Goal: Information Seeking & Learning: Learn about a topic

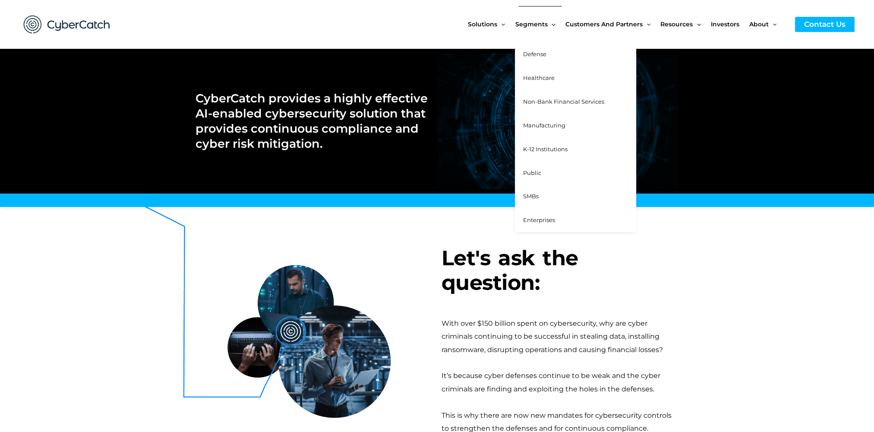
click at [543, 28] on span "Segments" at bounding box center [531, 24] width 32 height 36
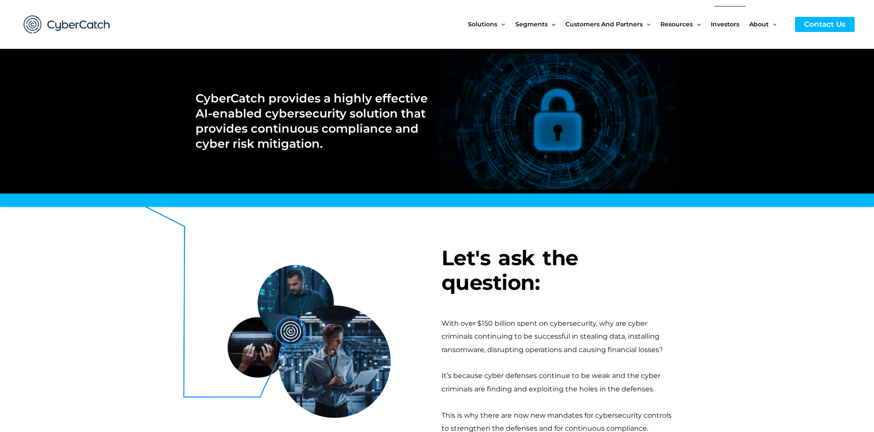
click at [725, 26] on span "Investors" at bounding box center [725, 24] width 28 height 36
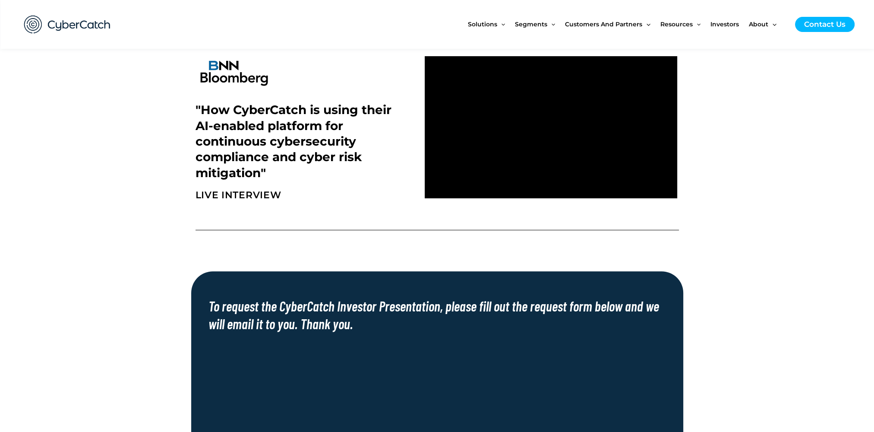
scroll to position [86, 0]
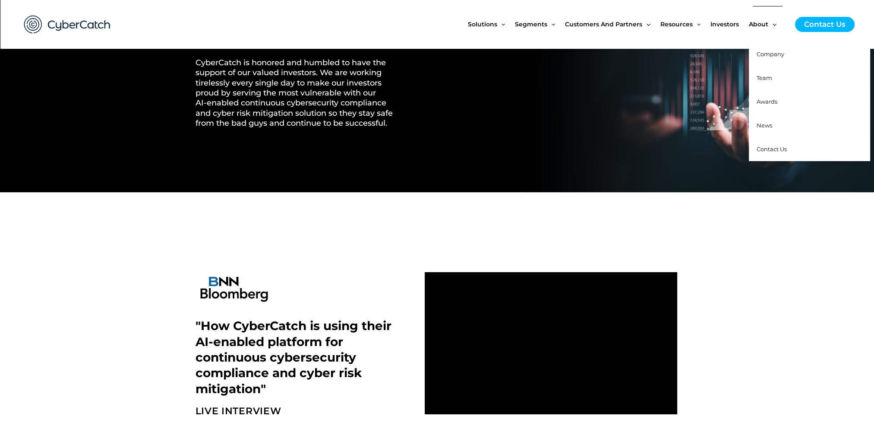
click at [760, 24] on span "About" at bounding box center [758, 24] width 19 height 36
click at [770, 79] on span "Team" at bounding box center [765, 77] width 16 height 7
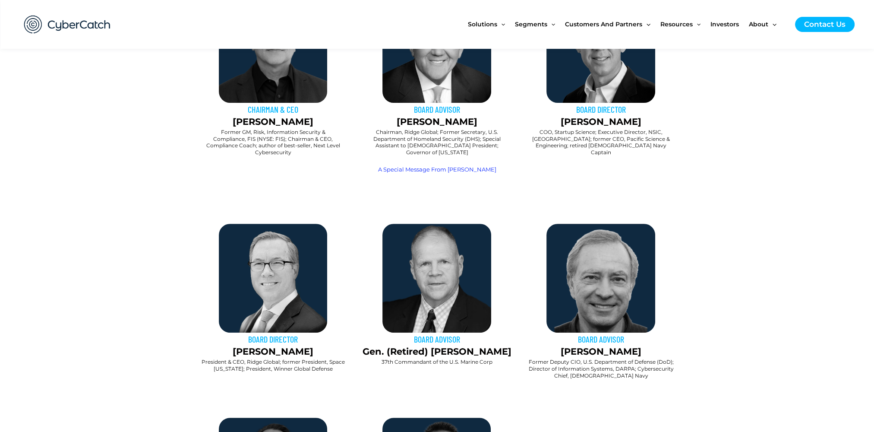
scroll to position [86, 0]
